Goal: Task Accomplishment & Management: Complete application form

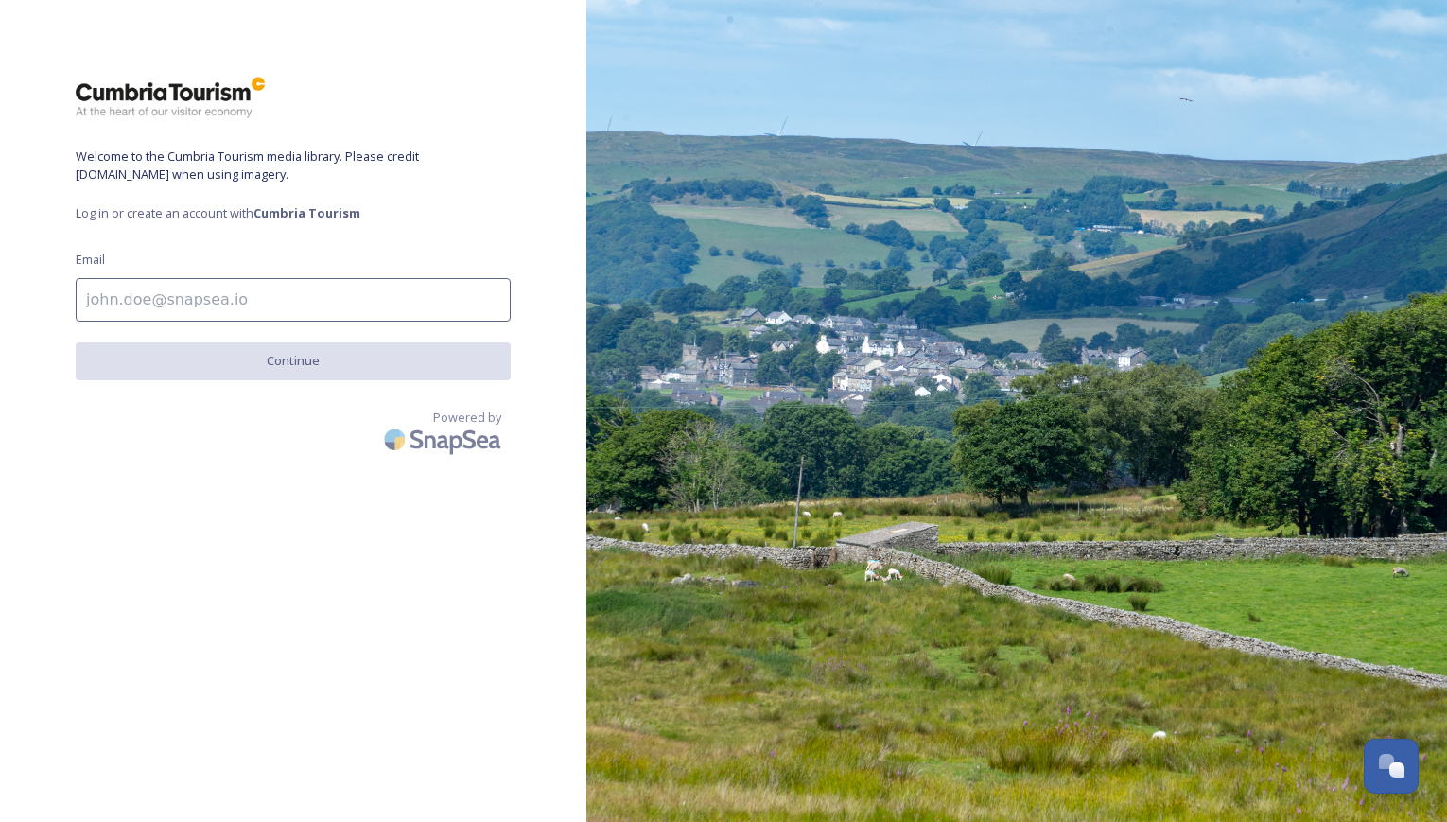
click at [223, 298] on input at bounding box center [293, 300] width 435 height 44
type input "[EMAIL_ADDRESS][DOMAIN_NAME]"
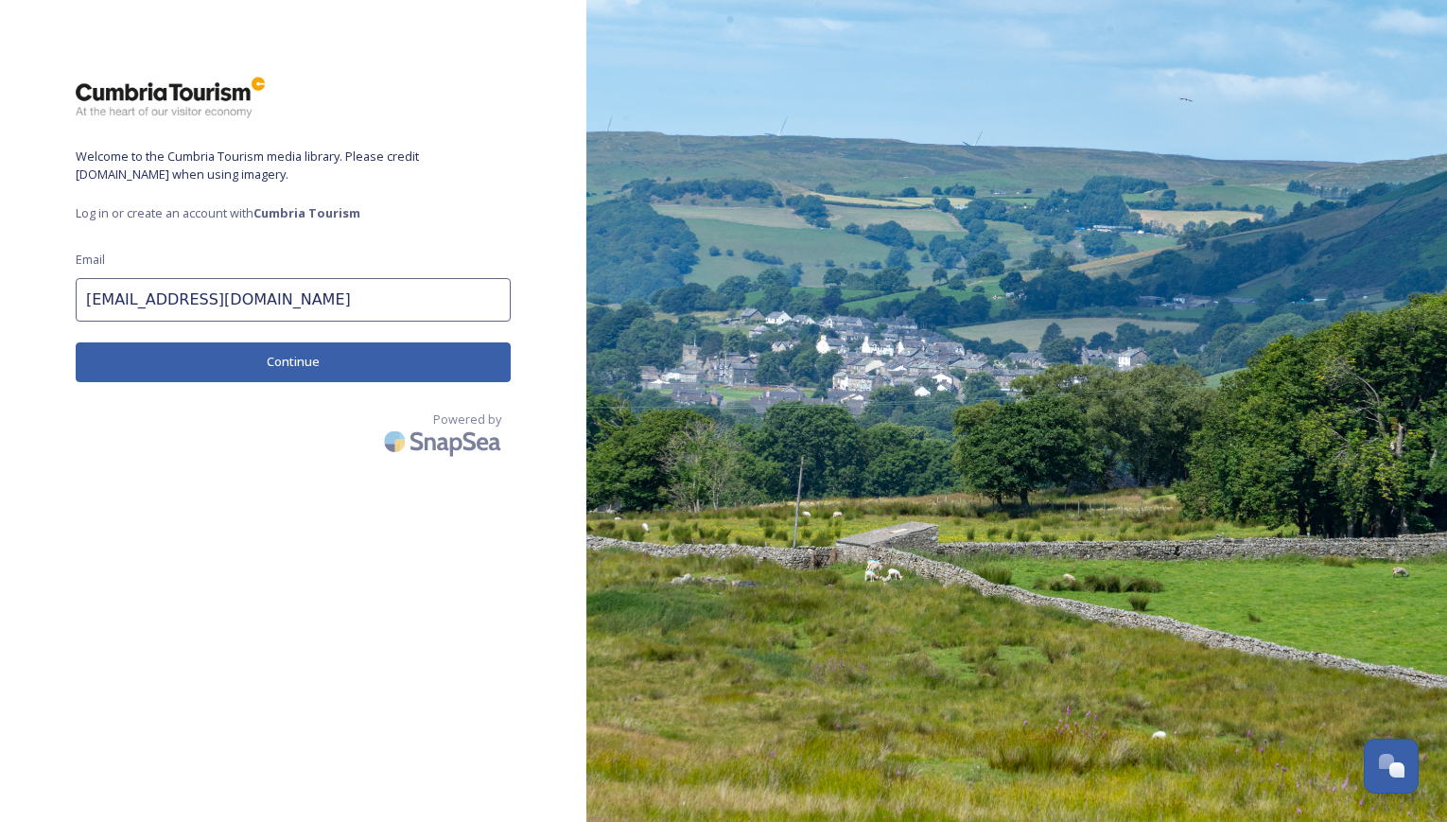
click at [352, 369] on button "Continue" at bounding box center [293, 361] width 435 height 39
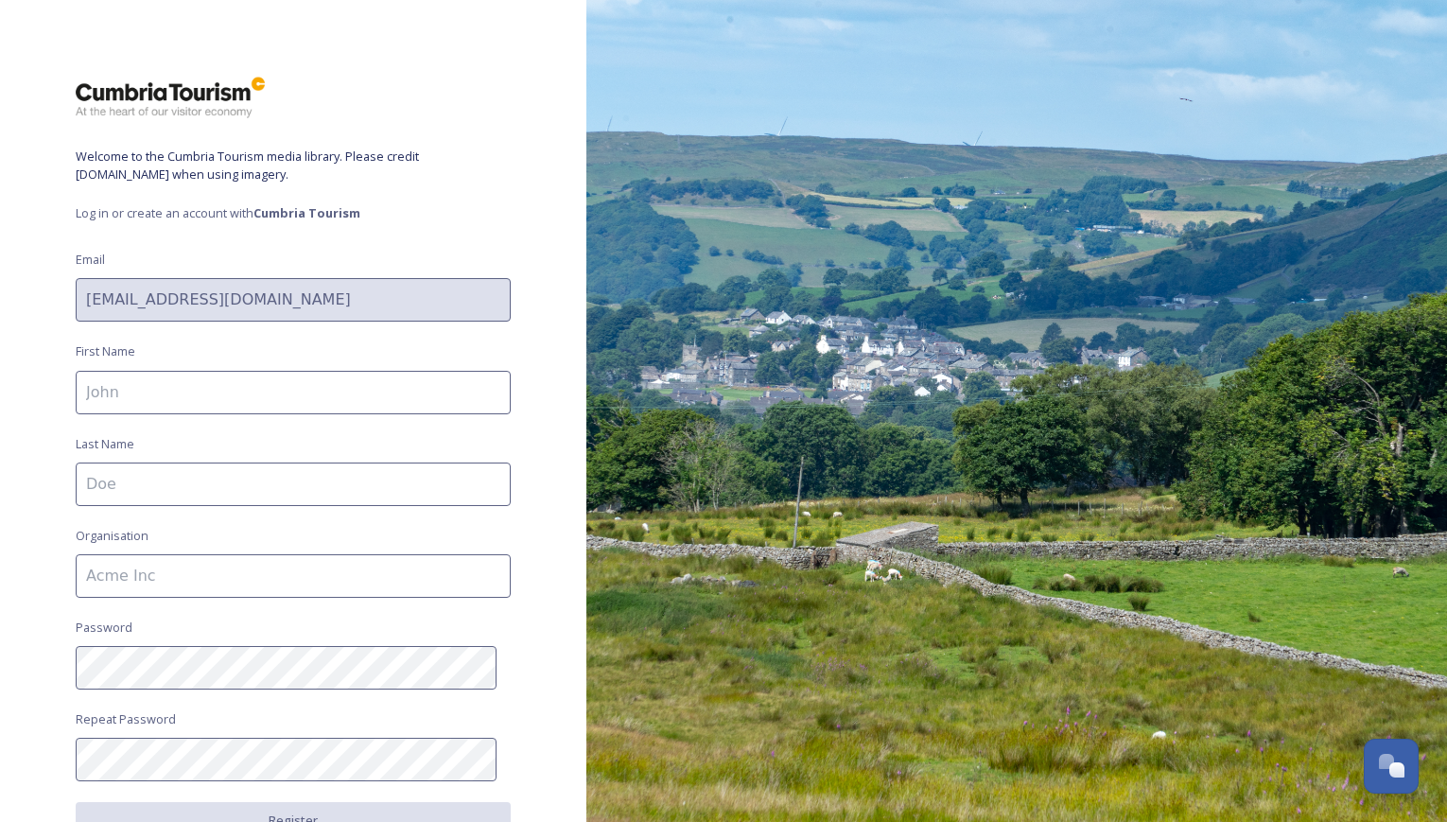
click at [369, 379] on input at bounding box center [293, 393] width 435 height 44
type input "[PERSON_NAME]"
type input "The [PERSON_NAME] Trust"
click at [546, 447] on div "Welcome to the Cumbria Tourism media library. Please credit [DOMAIN_NAME] when …" at bounding box center [293, 411] width 586 height 671
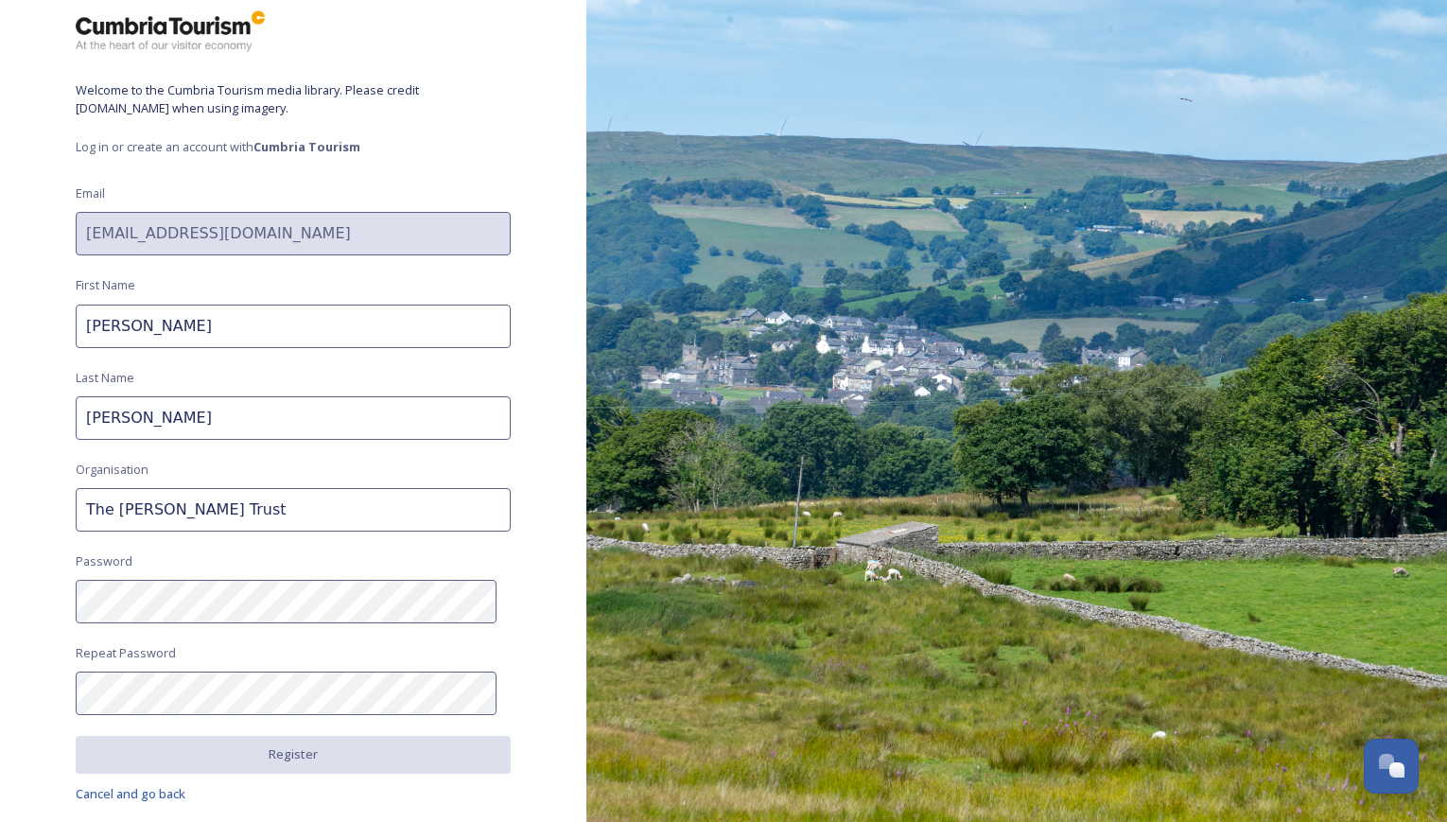
scroll to position [129, 0]
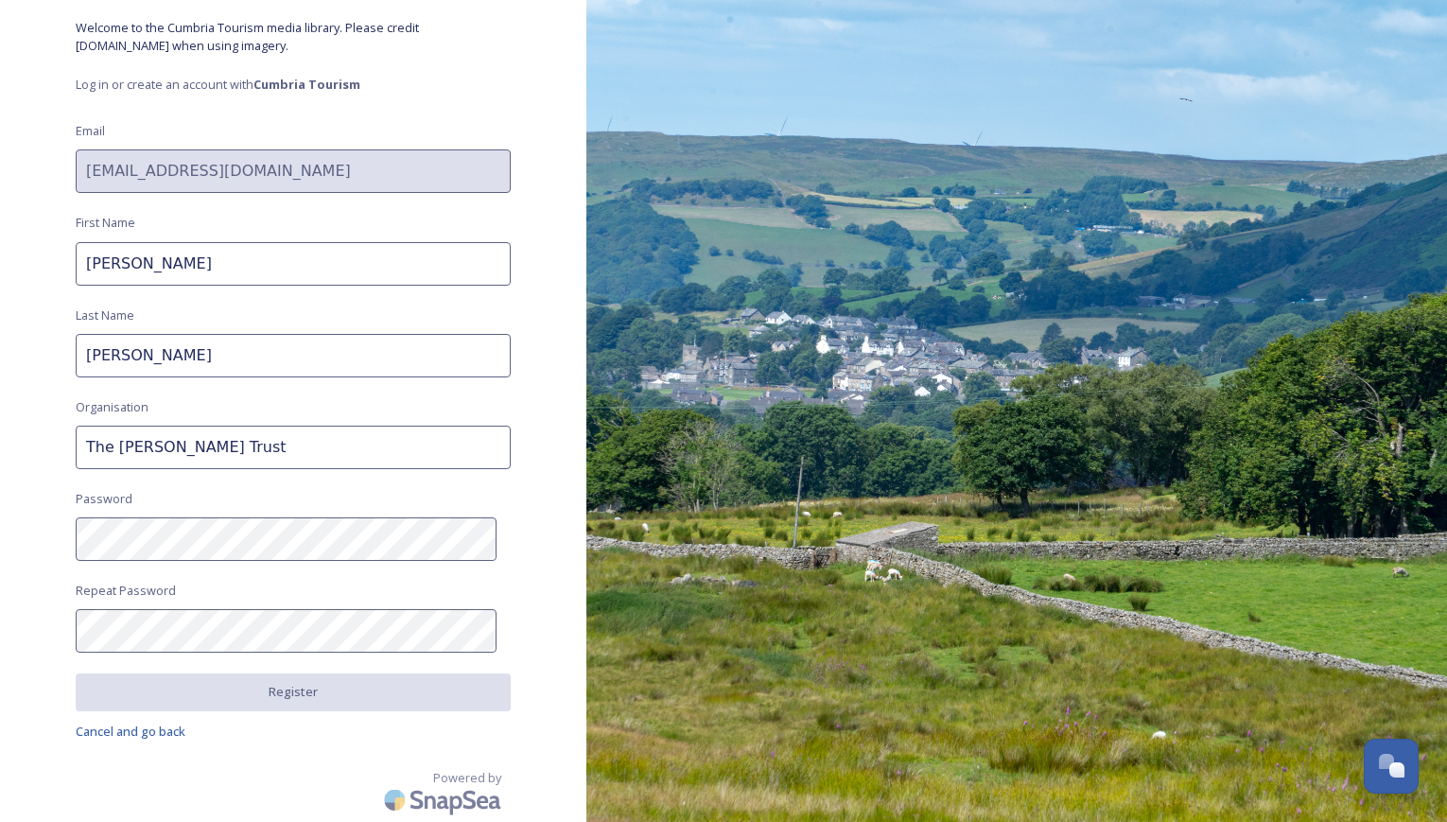
click at [283, 443] on input "The [PERSON_NAME] Trust" at bounding box center [293, 448] width 435 height 44
drag, startPoint x: 558, startPoint y: 292, endPoint x: 498, endPoint y: 398, distance: 122.0
click at [558, 292] on div "Welcome to the Cumbria Tourism media library. Please credit [DOMAIN_NAME] when …" at bounding box center [293, 282] width 586 height 671
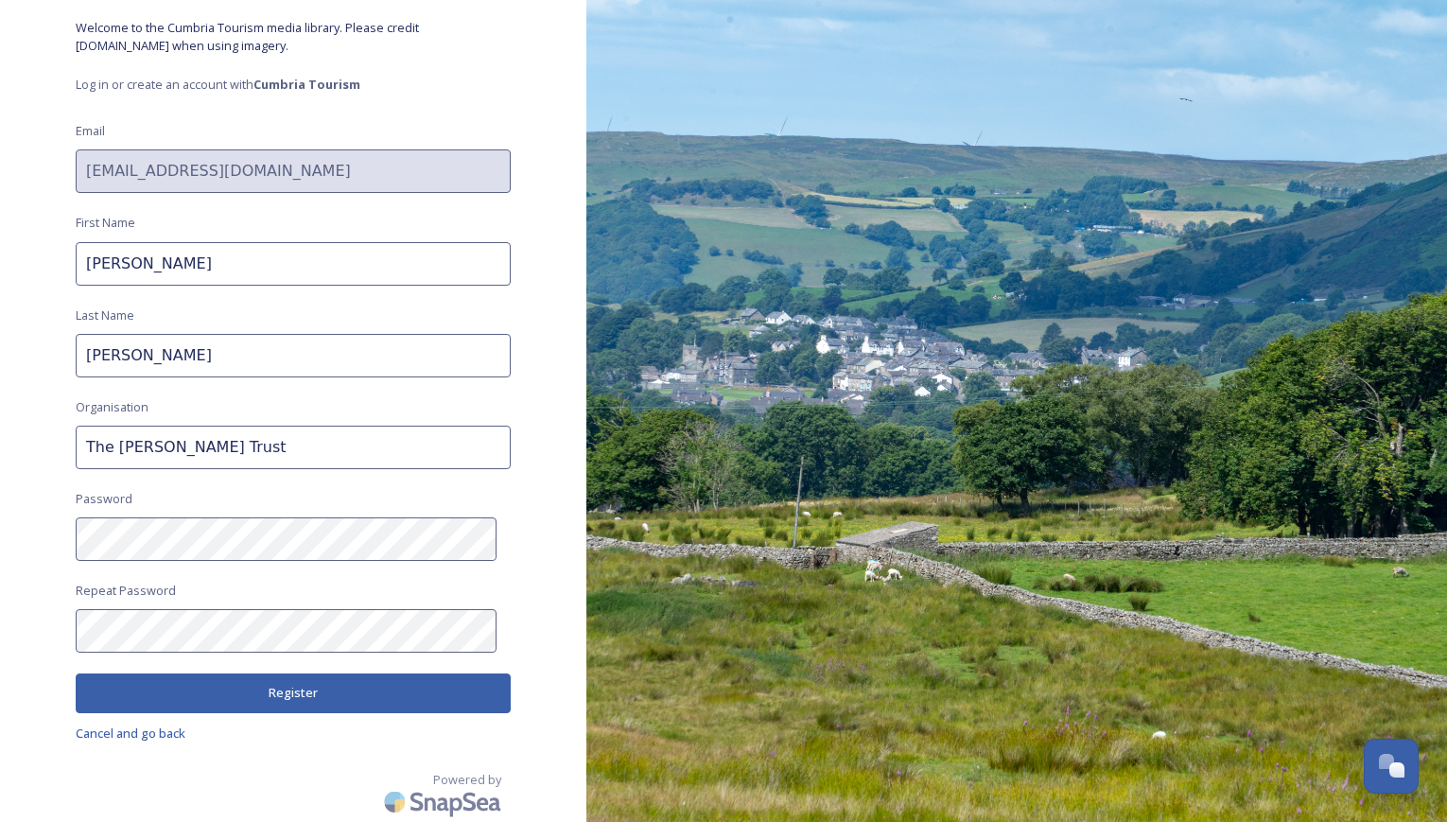
click at [447, 691] on button "Register" at bounding box center [293, 693] width 435 height 39
